Goal: Navigation & Orientation: Find specific page/section

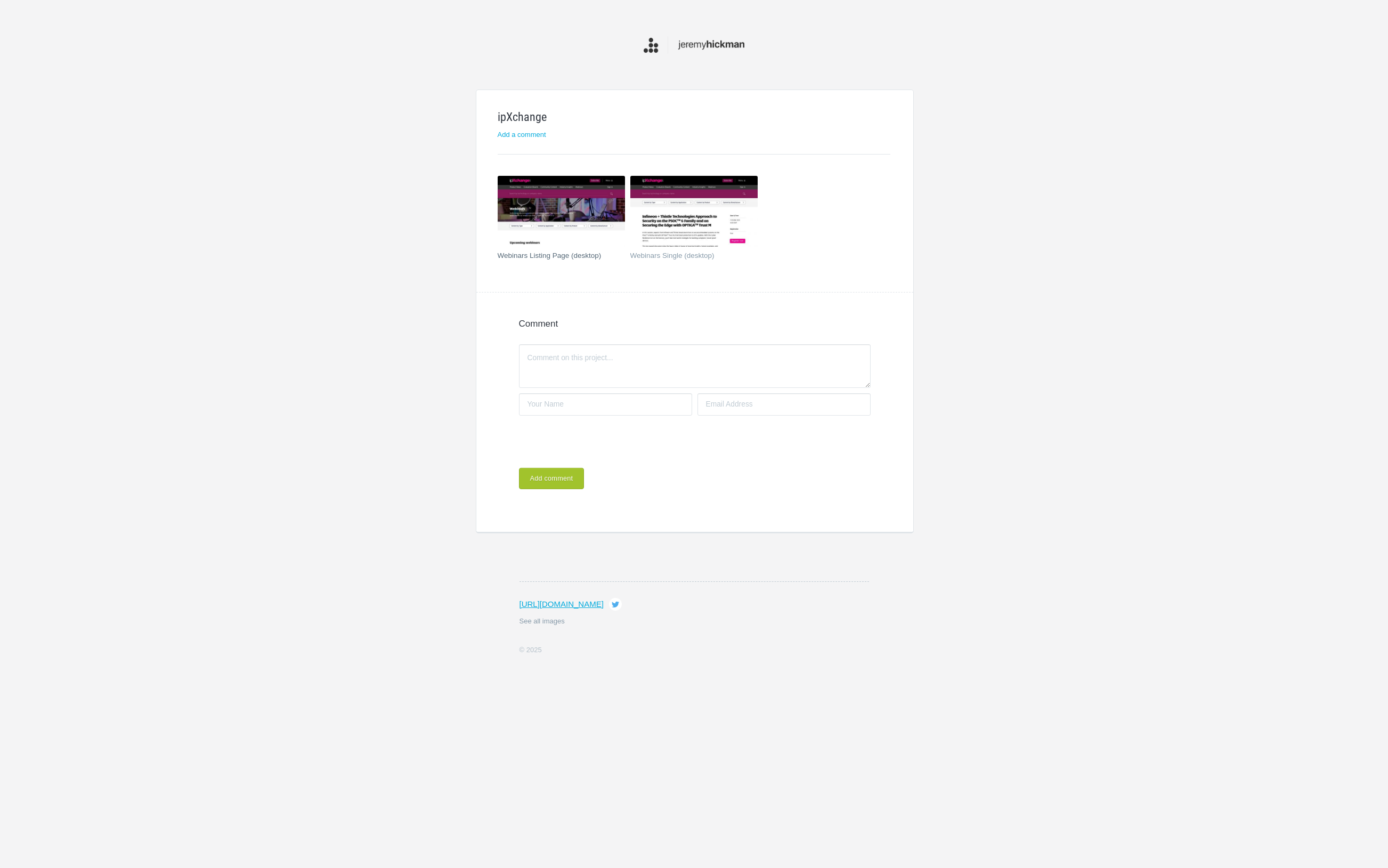
scroll to position [0, 1]
click at [560, 186] on img at bounding box center [561, 211] width 127 height 72
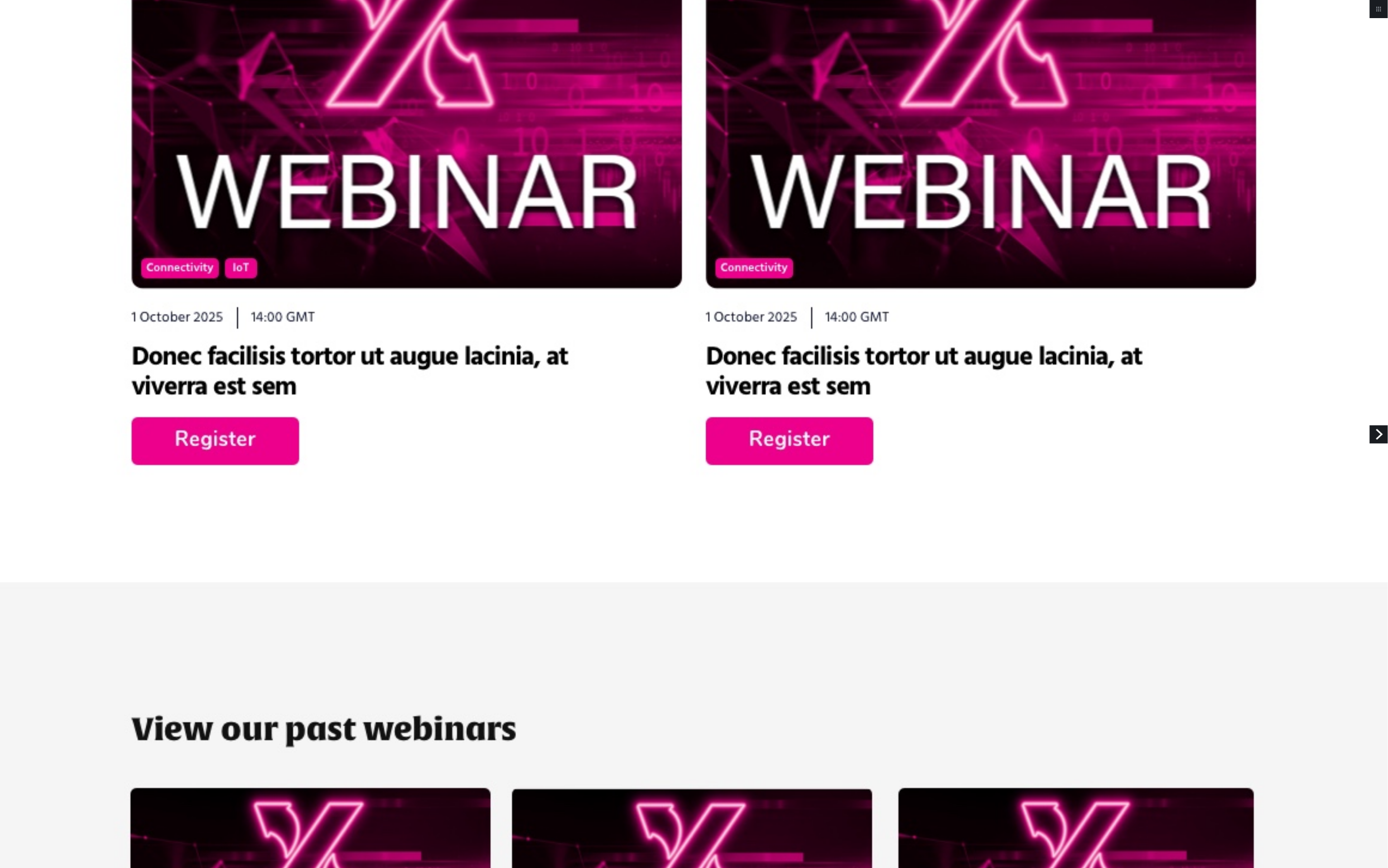
scroll to position [826, 0]
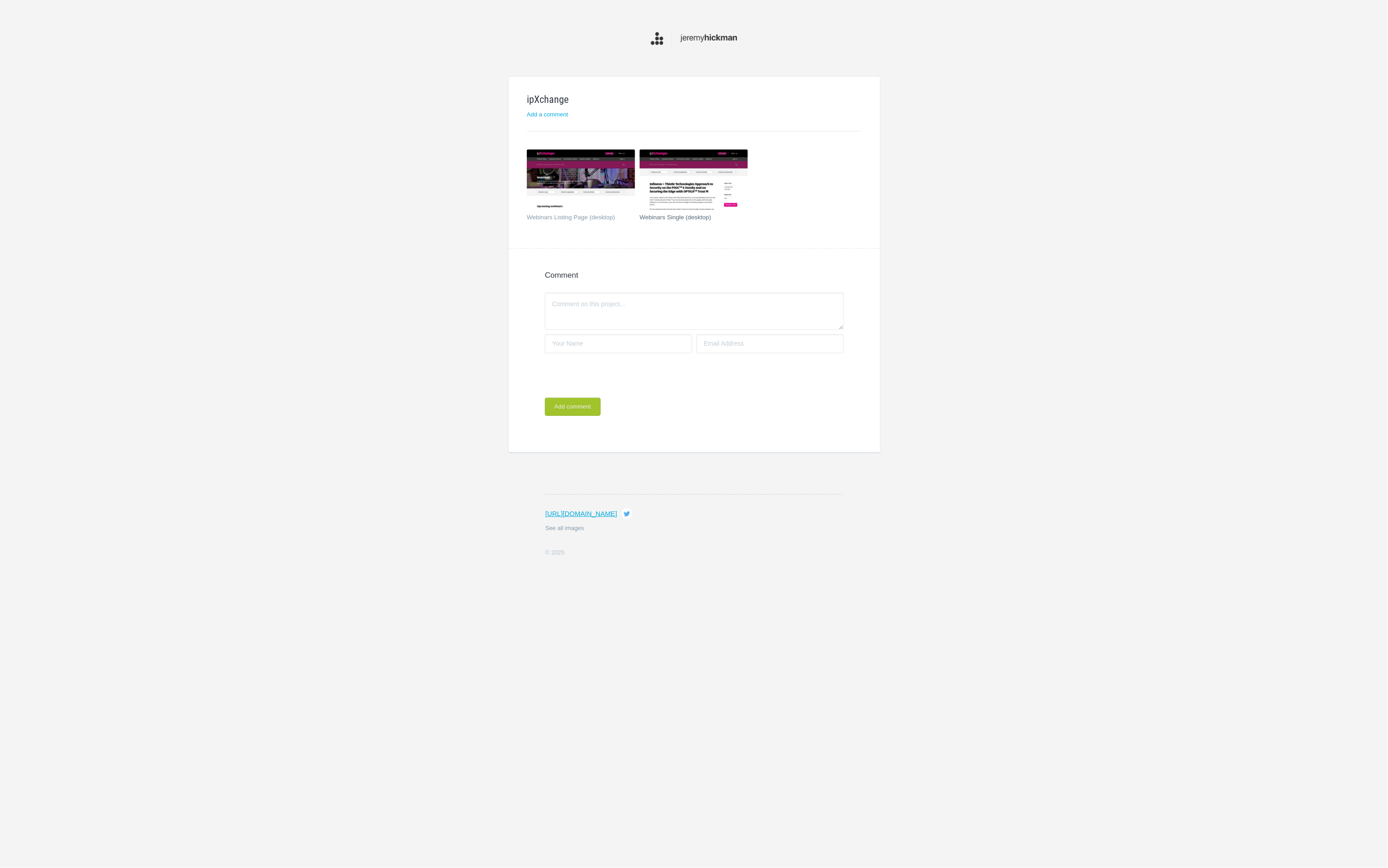
click at [693, 174] on img at bounding box center [693, 179] width 108 height 61
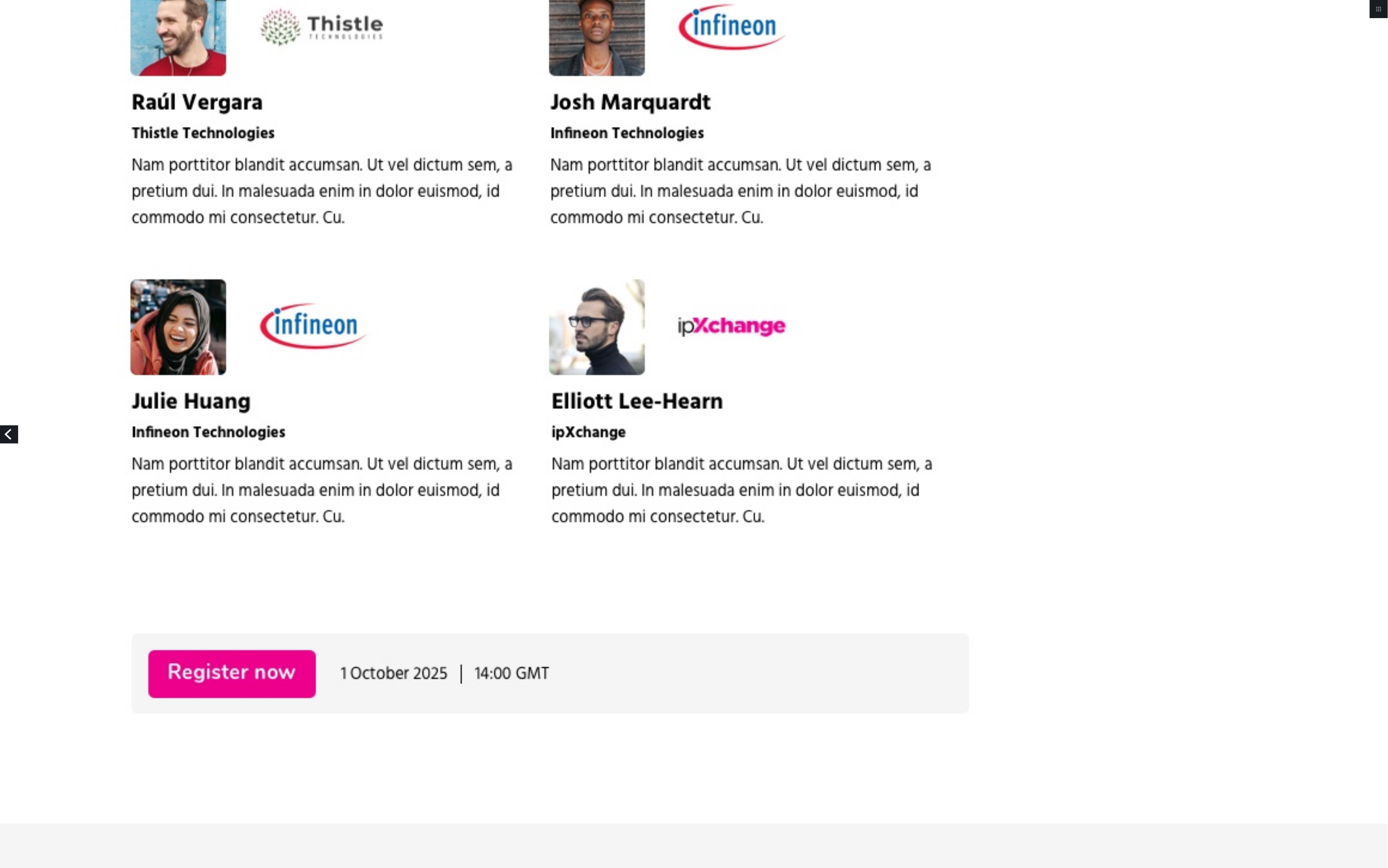
scroll to position [1328, 0]
